Goal: Task Accomplishment & Management: Use online tool/utility

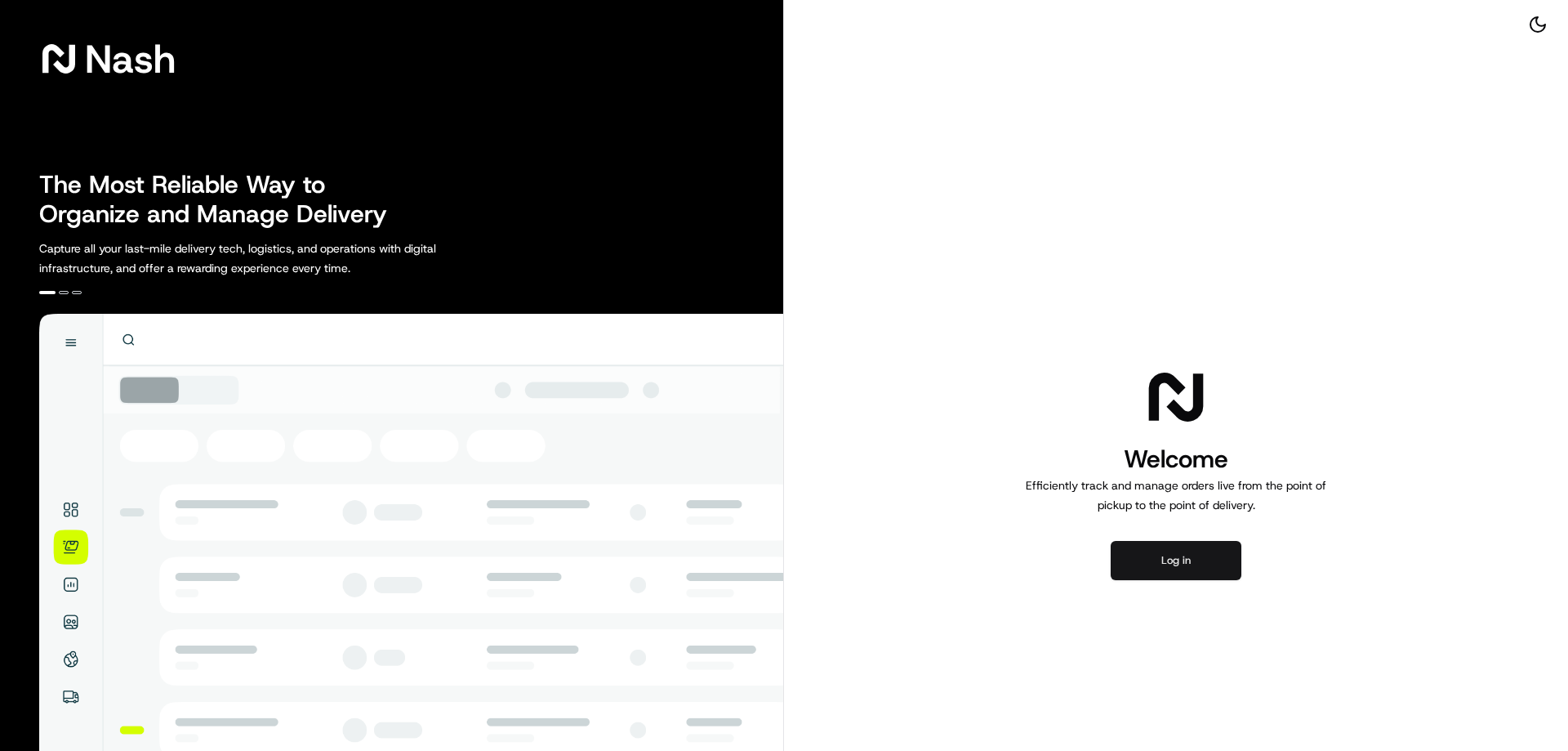
click at [1169, 560] on button "Log in" at bounding box center [1175, 560] width 131 height 39
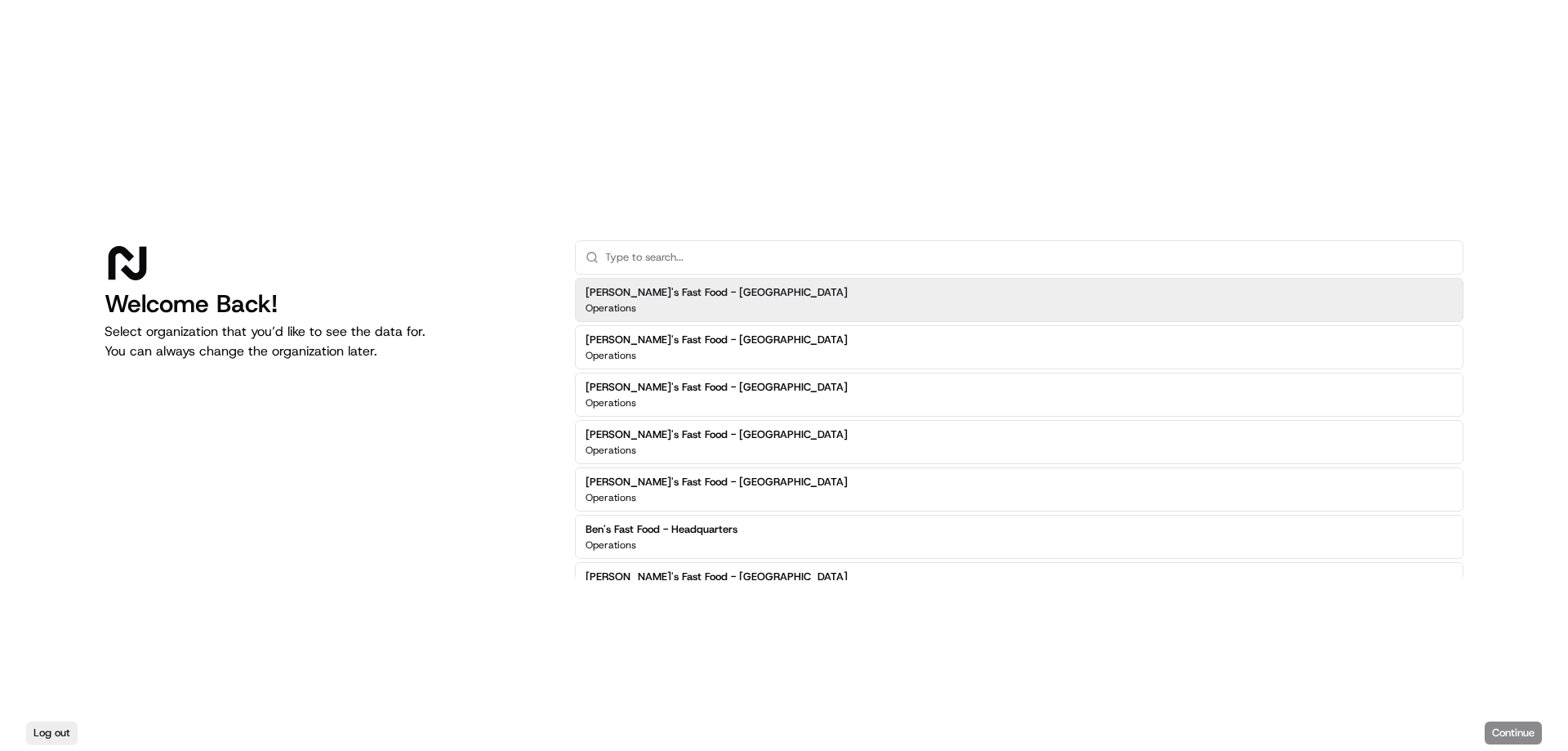
click at [860, 257] on input "text" at bounding box center [1028, 257] width 847 height 32
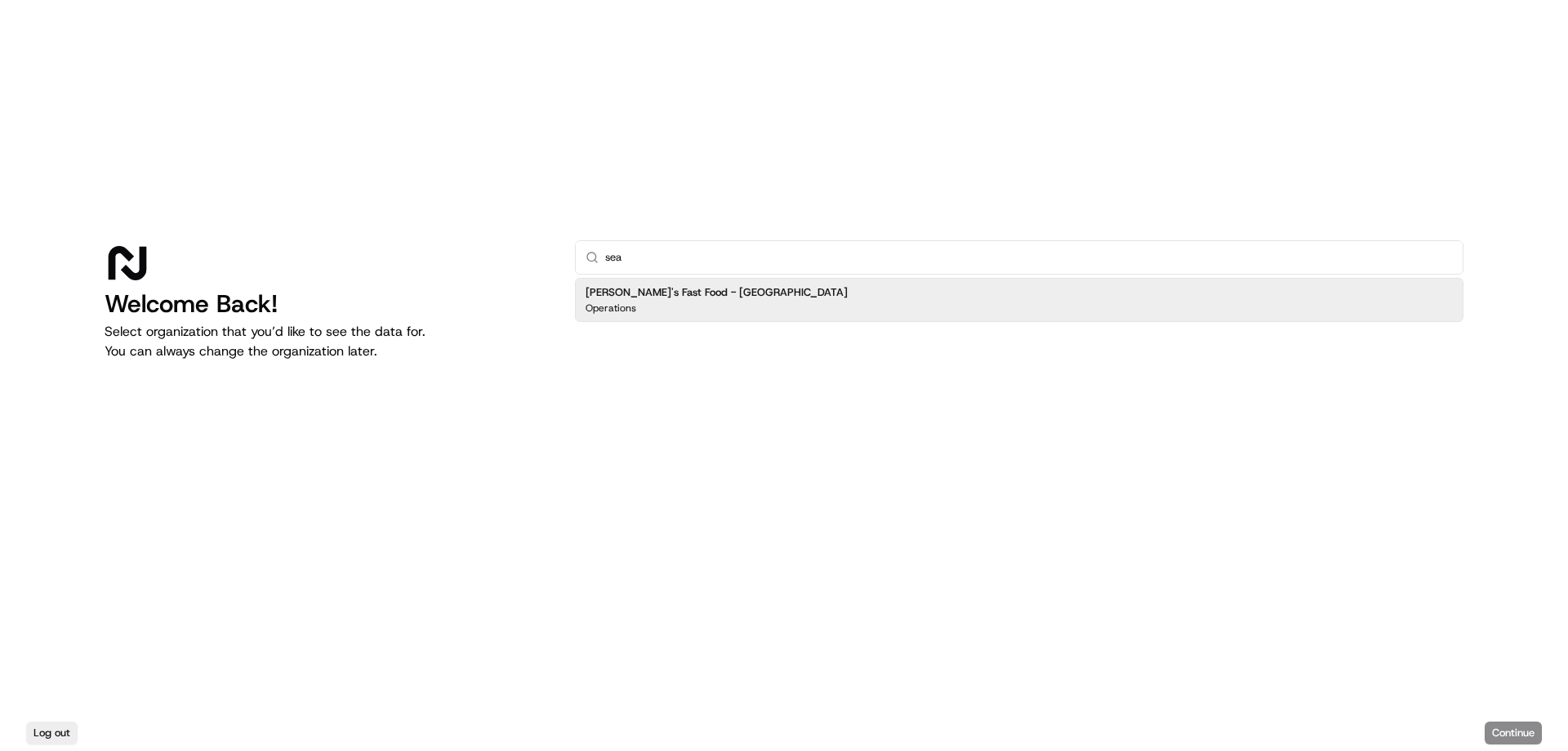
type input "sea"
click at [807, 304] on div "Ben's Fast Food - Seattle Operations" at bounding box center [1019, 300] width 888 height 44
click at [1486, 730] on button "Continue" at bounding box center [1512, 732] width 57 height 23
